Goal: Information Seeking & Learning: Learn about a topic

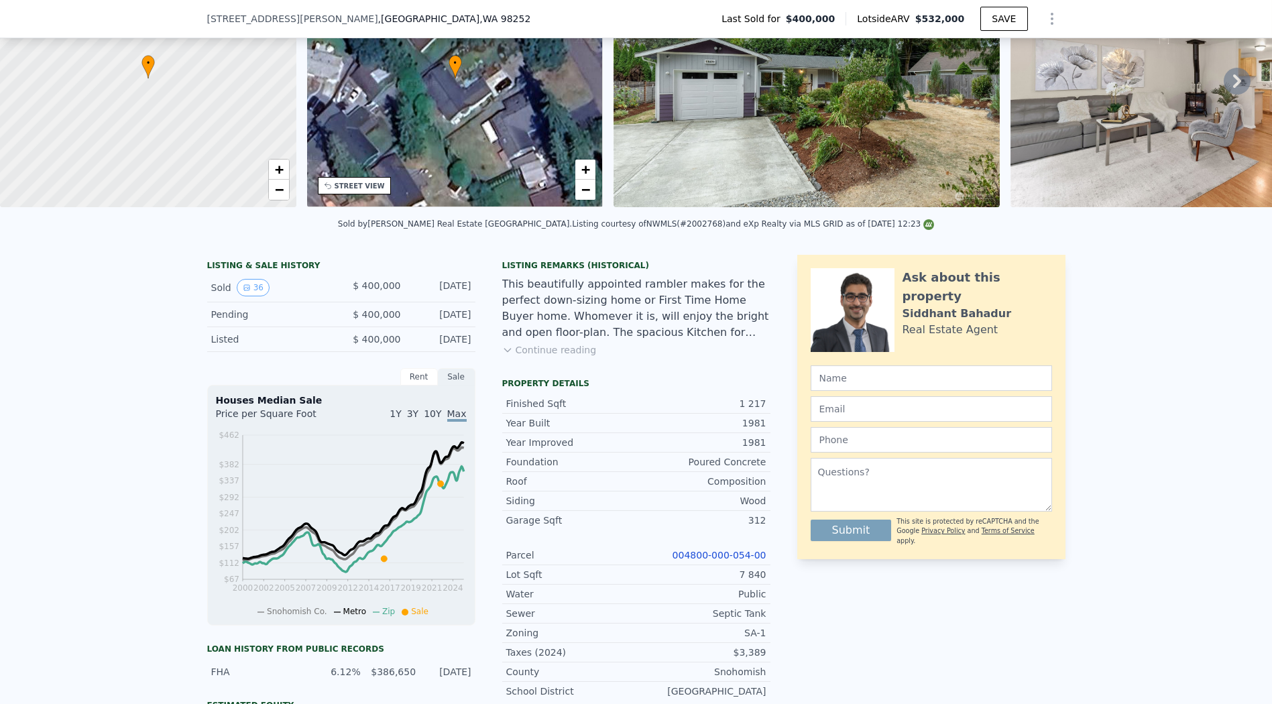
scroll to position [5, 0]
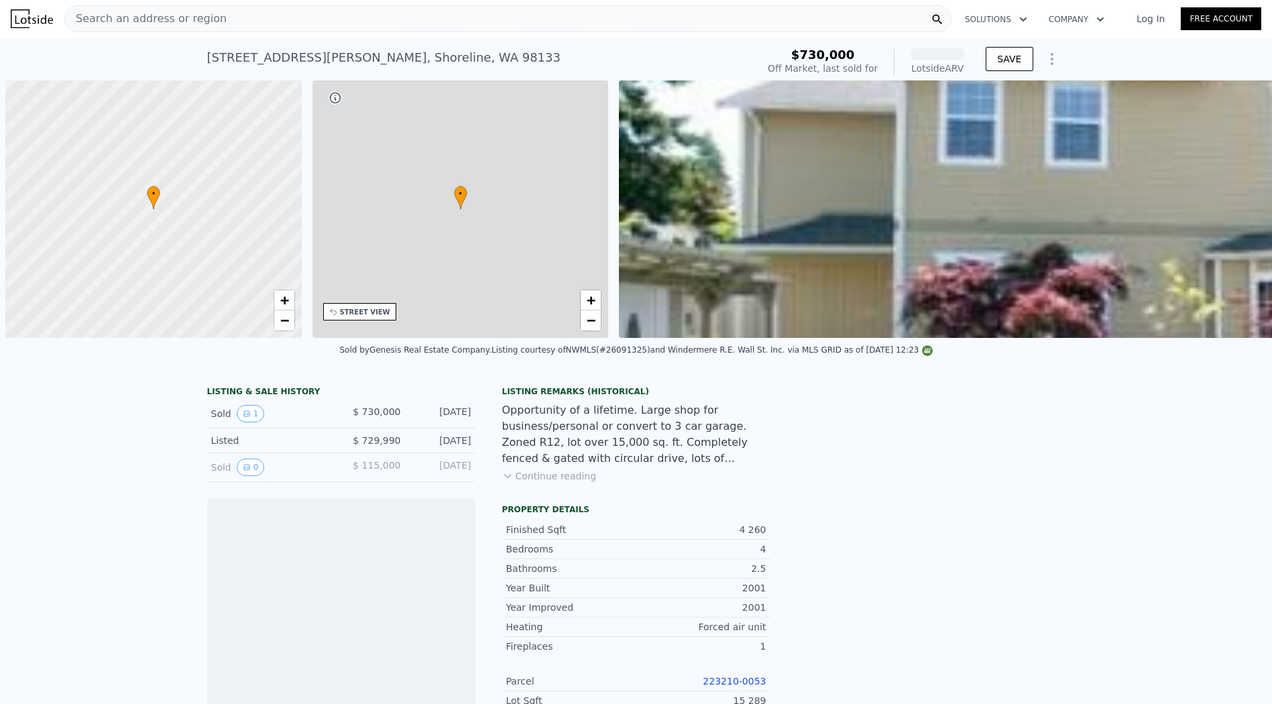
scroll to position [0, 5]
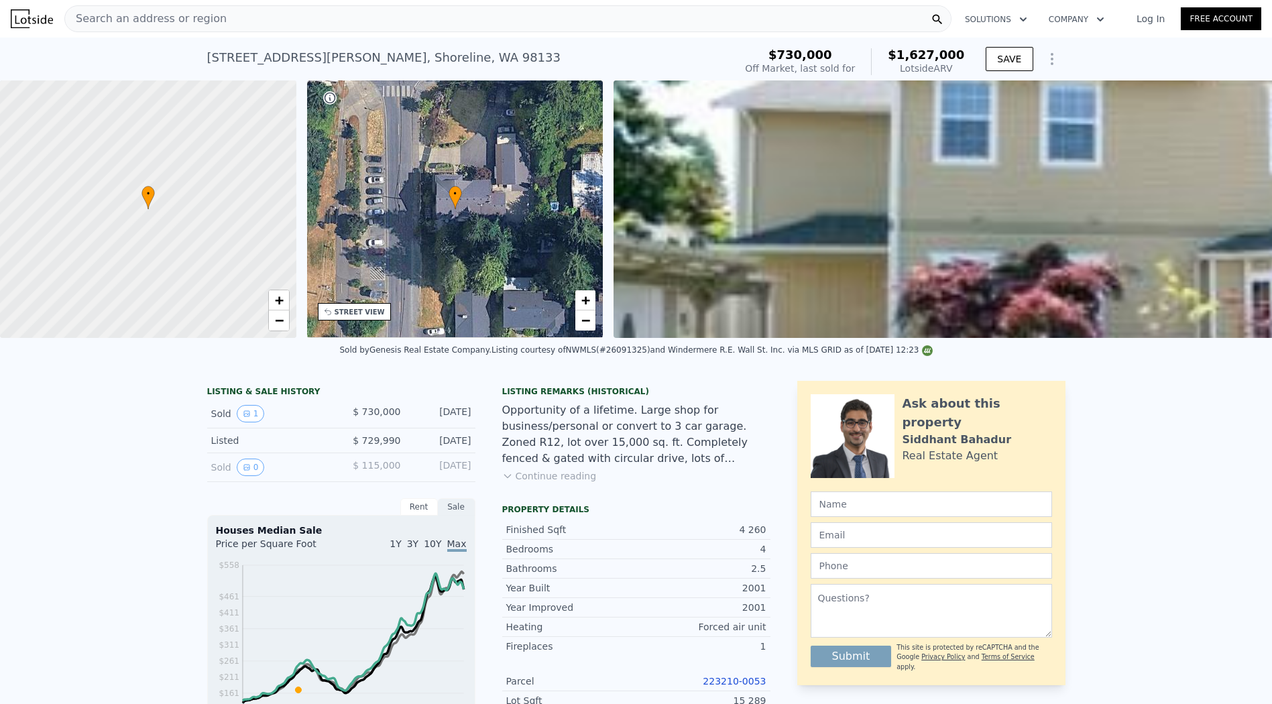
click at [600, 42] on div "19920 Ashworth Ave N , Shoreline , WA 98133 Sold Jul 2006 for $730k (~ARV $1.62…" at bounding box center [636, 59] width 858 height 43
click at [607, 21] on div "Search an address or region" at bounding box center [507, 18] width 887 height 27
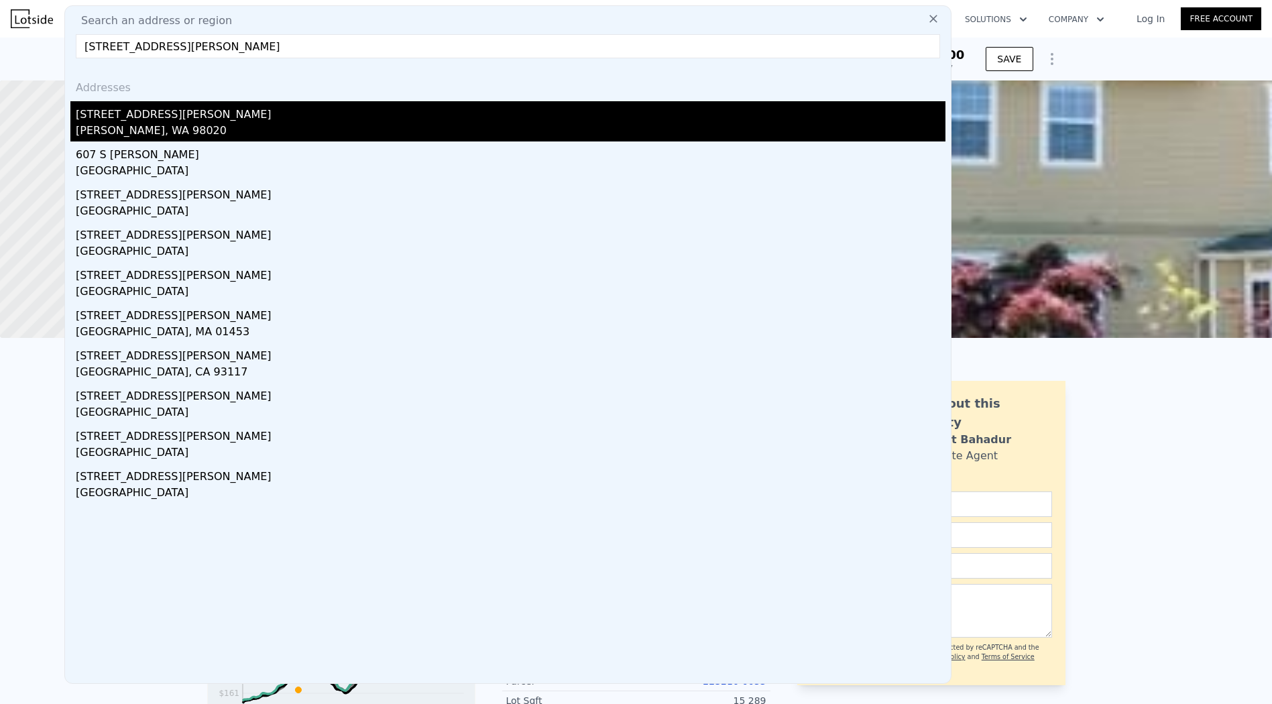
type input "[STREET_ADDRESS][PERSON_NAME]"
click at [312, 110] on div "[STREET_ADDRESS][PERSON_NAME]" at bounding box center [510, 111] width 869 height 21
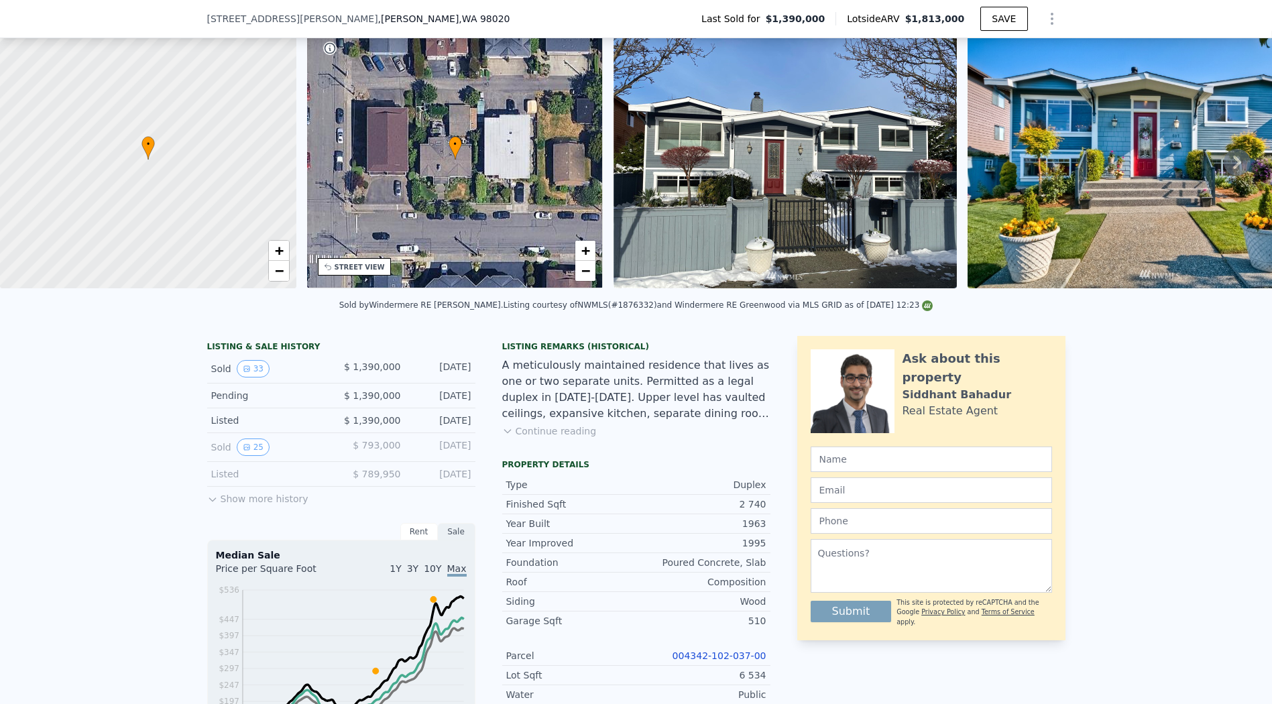
scroll to position [223, 0]
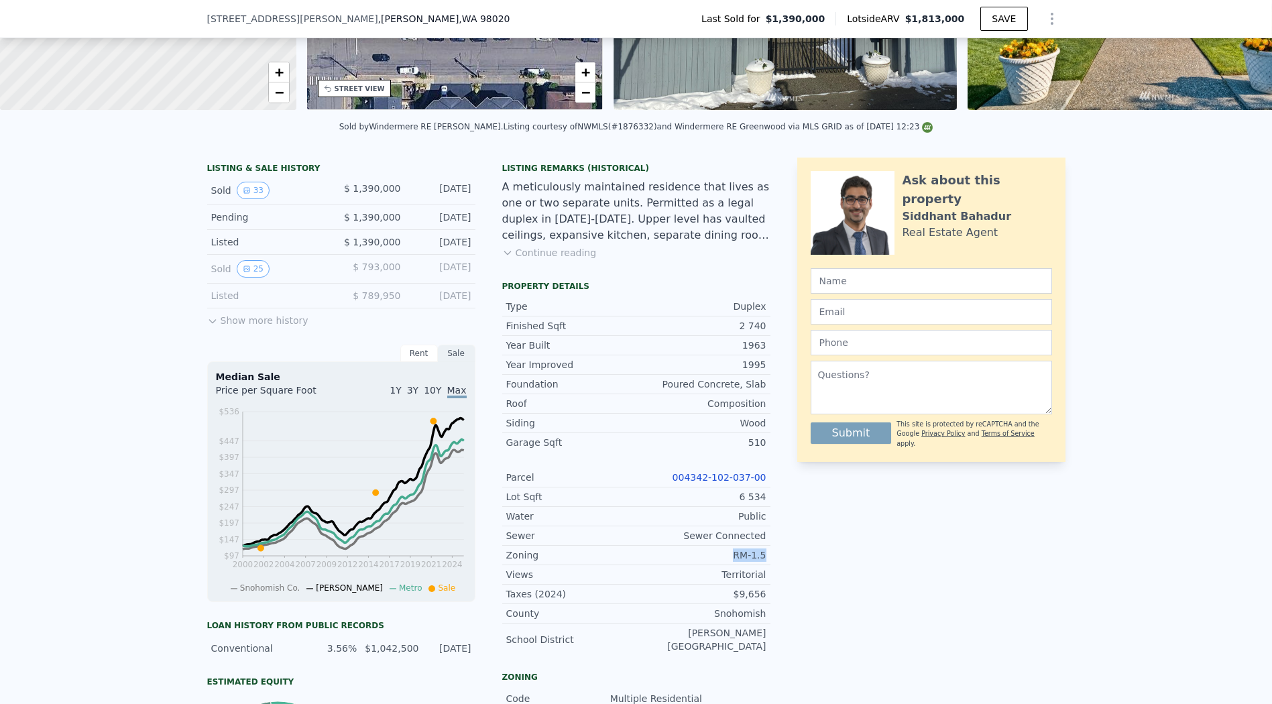
drag, startPoint x: 729, startPoint y: 564, endPoint x: 772, endPoint y: 568, distance: 43.7
click at [772, 568] on div "LISTING & SALE HISTORY Sold 33 $ 1,390,000 Feb 10, 2022 Pending $ 1,390,000 Jan…" at bounding box center [636, 544] width 858 height 773
click at [745, 194] on div "A meticulously maintained residence that lives as one or two separate units. Pe…" at bounding box center [636, 211] width 268 height 64
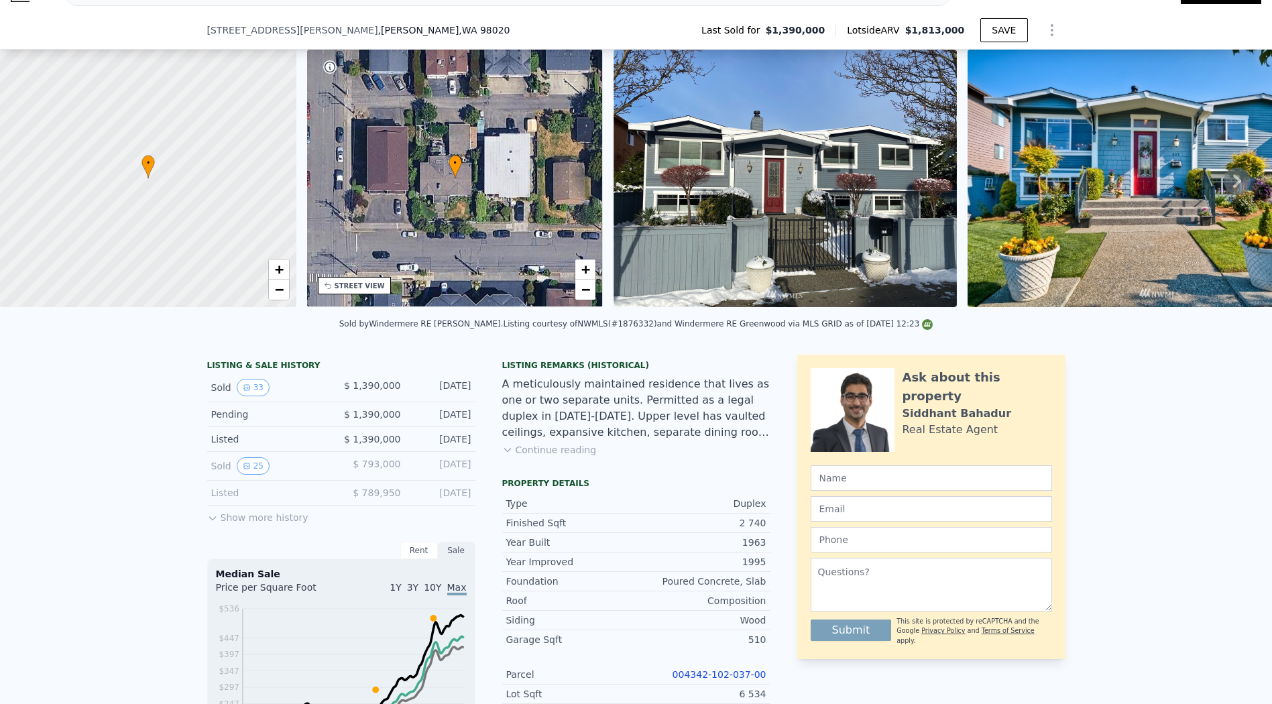
scroll to position [298, 0]
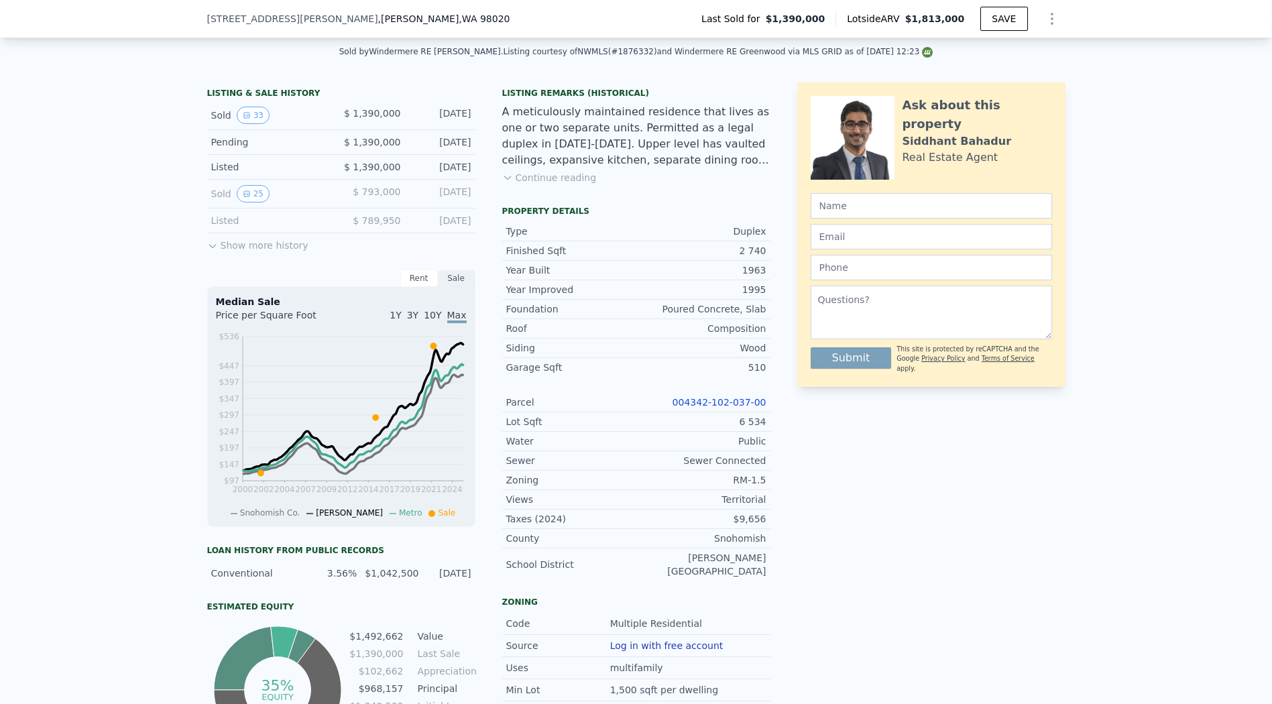
click at [733, 408] on link "004342-102-037-00" at bounding box center [719, 402] width 94 height 11
drag, startPoint x: 733, startPoint y: 487, endPoint x: 767, endPoint y: 489, distance: 33.5
click at [767, 489] on div "LISTING & SALE HISTORY Sold 33 $ 1,390,000 Feb 10, 2022 Pending $ 1,390,000 Jan…" at bounding box center [636, 468] width 858 height 773
copy div "RM-1.5"
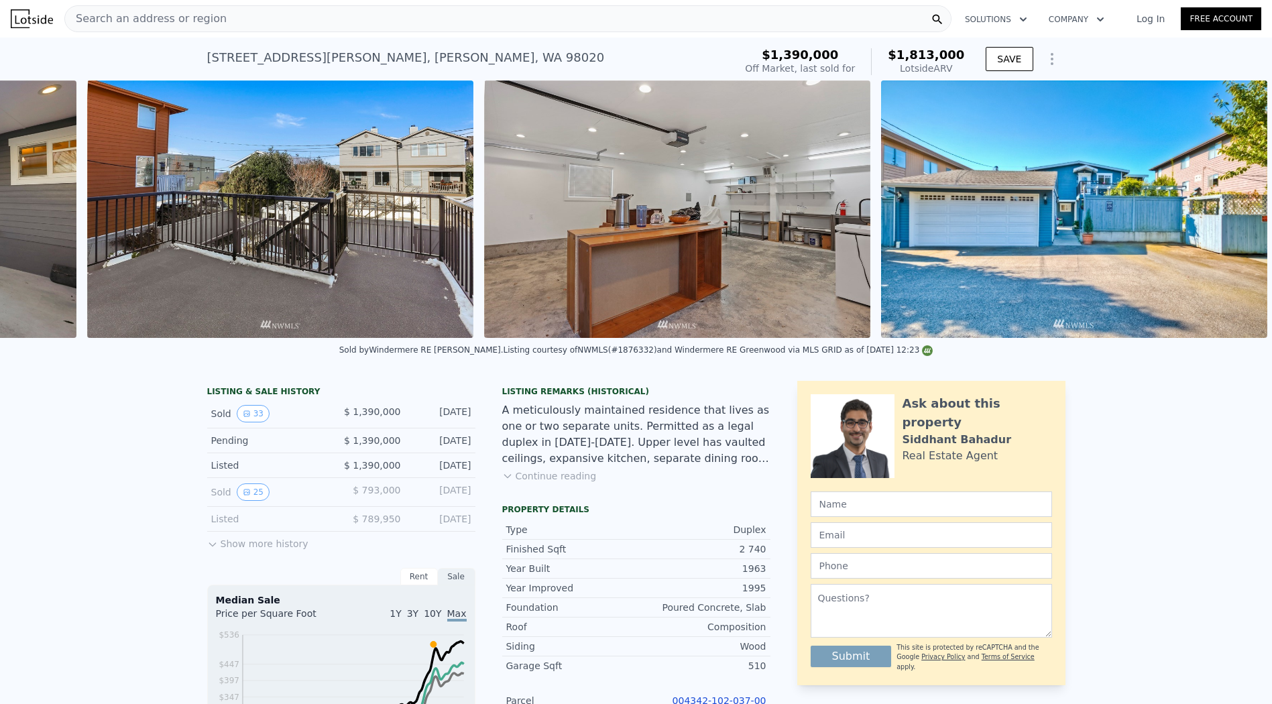
scroll to position [0, 12313]
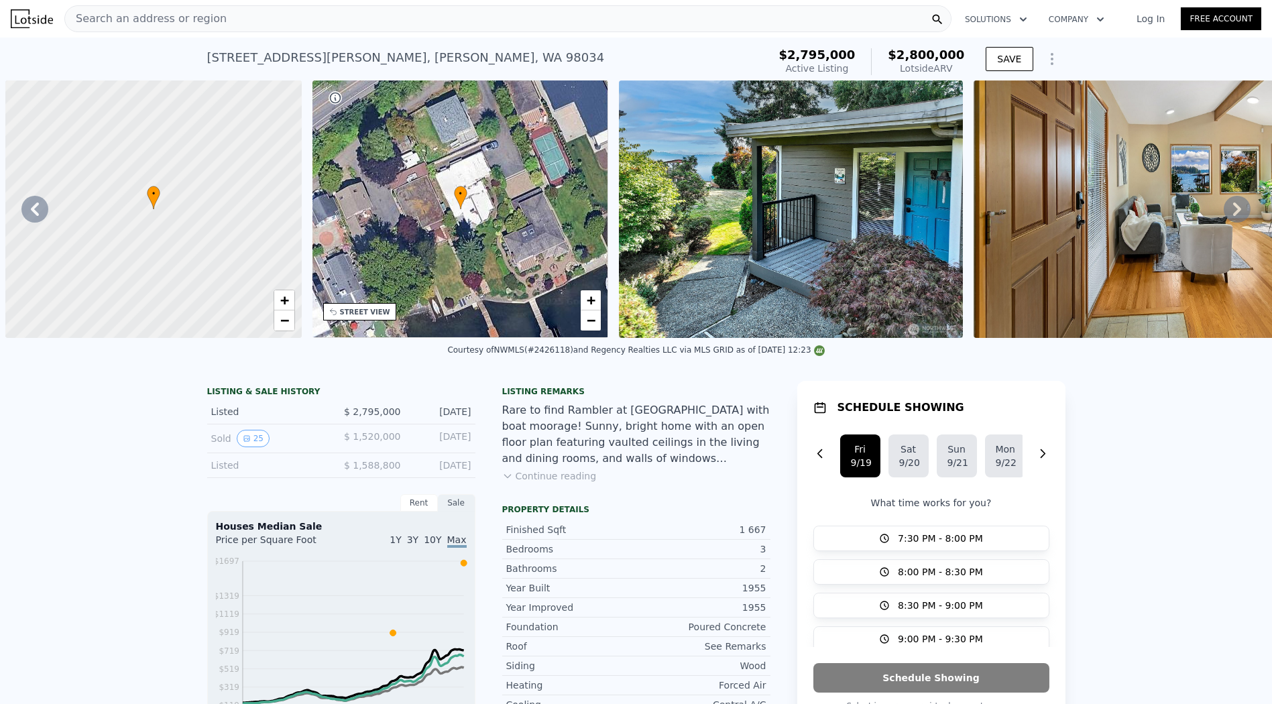
scroll to position [0, 10746]
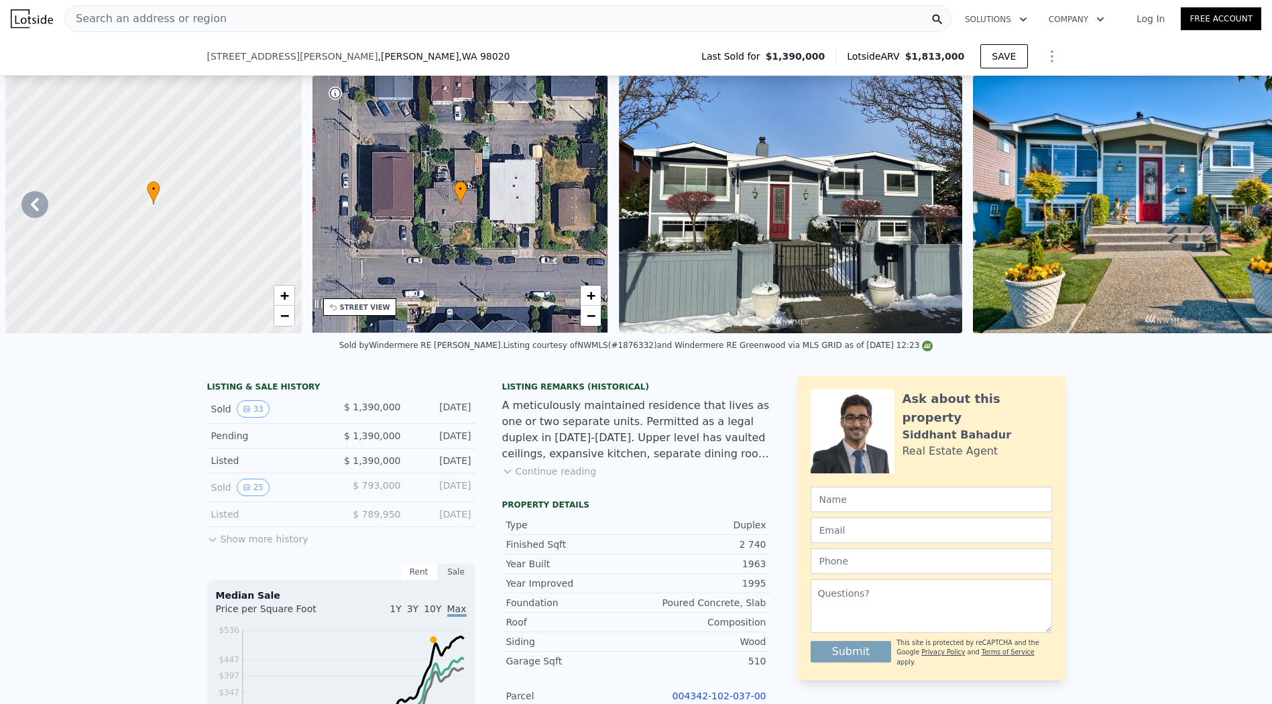
scroll to position [0, 12313]
